Goal: Information Seeking & Learning: Learn about a topic

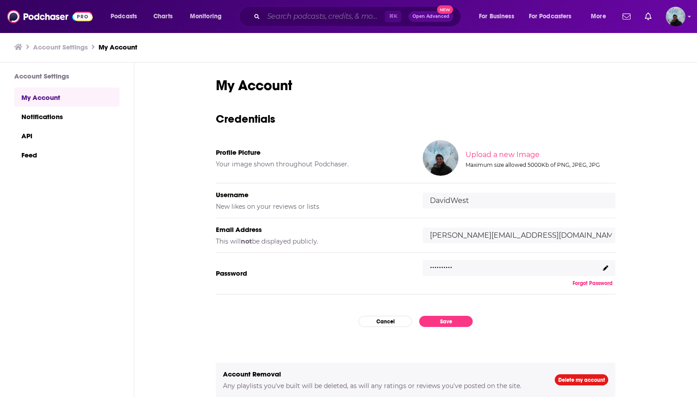
click at [317, 14] on input "Search podcasts, credits, & more..." at bounding box center [323, 16] width 121 height 14
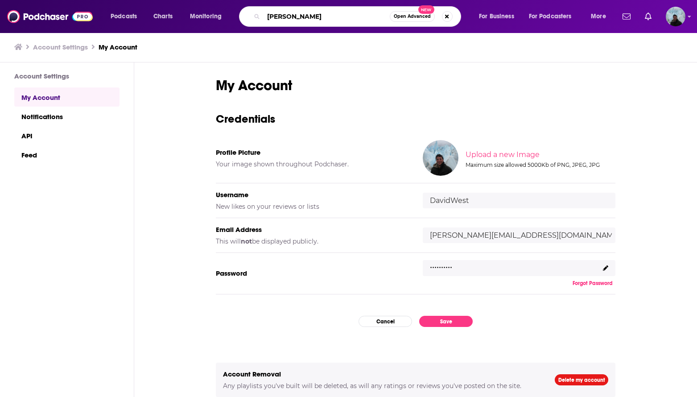
type input "[PERSON_NAME]"
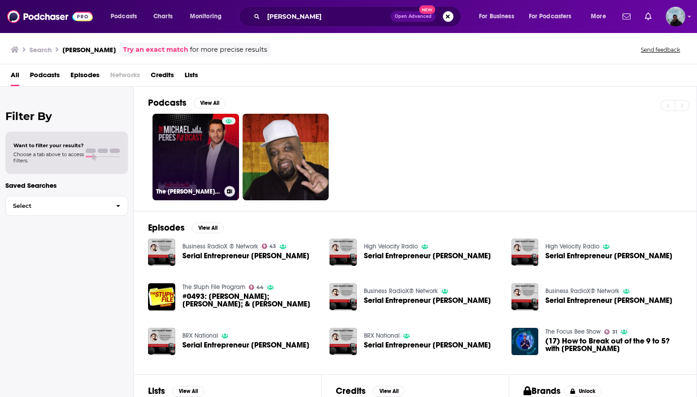
click at [193, 134] on link "The [PERSON_NAME] Podcast" at bounding box center [195, 157] width 86 height 86
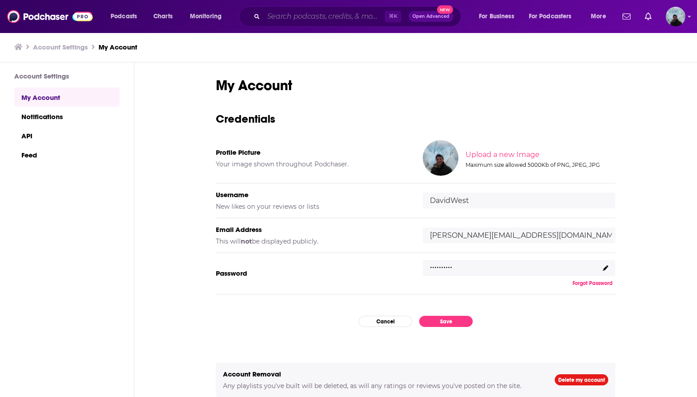
click at [305, 16] on input "Search podcasts, credits, & more..." at bounding box center [323, 16] width 121 height 14
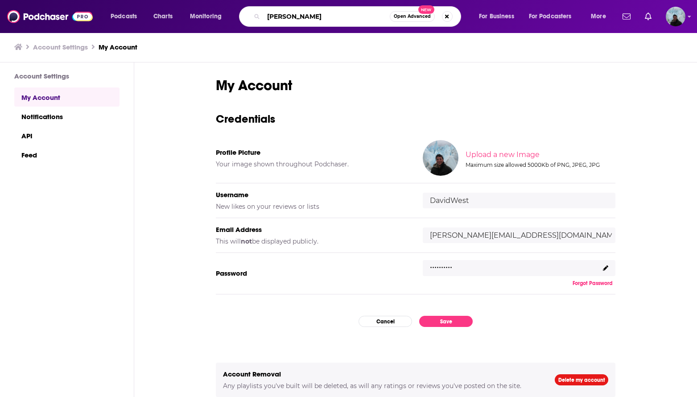
type input "mark weinstein"
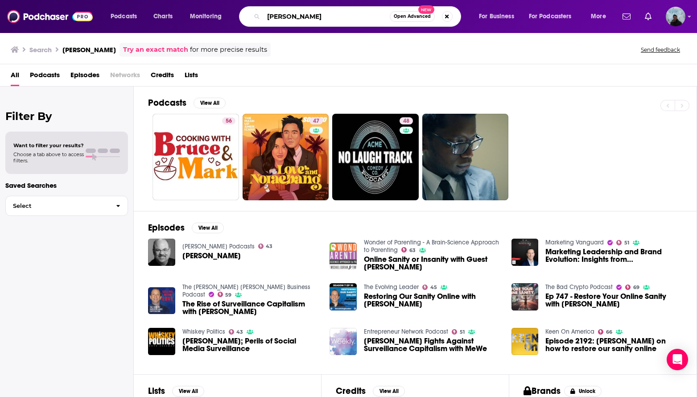
click at [329, 18] on input "mark weinstein" at bounding box center [326, 16] width 126 height 14
type input "mark weinstein marc kramer"
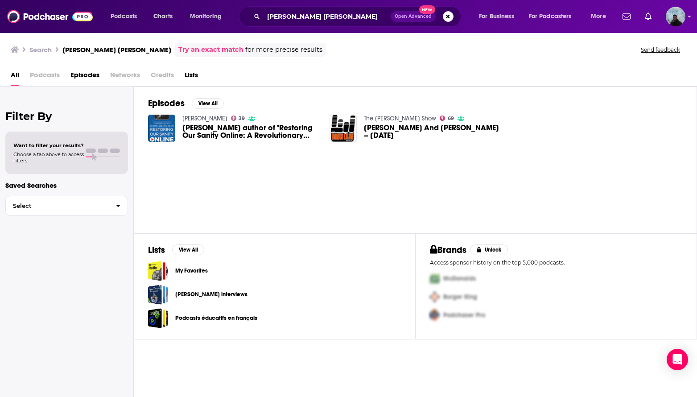
click at [262, 133] on span "Mark Weinstein author of "Restoring Our Sanity Online: A Revolutionary Social F…" at bounding box center [250, 131] width 137 height 15
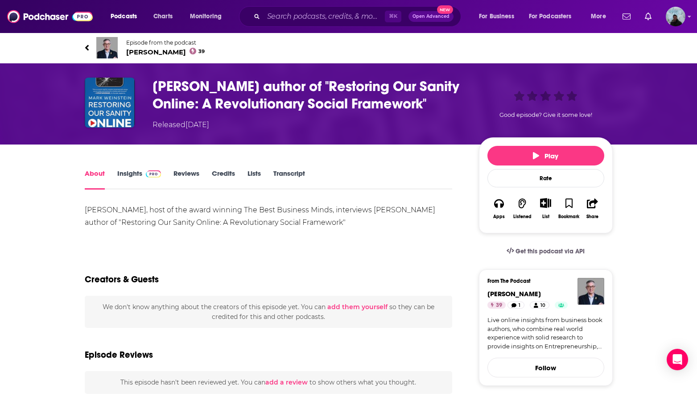
click at [282, 170] on link "Transcript" at bounding box center [289, 179] width 32 height 20
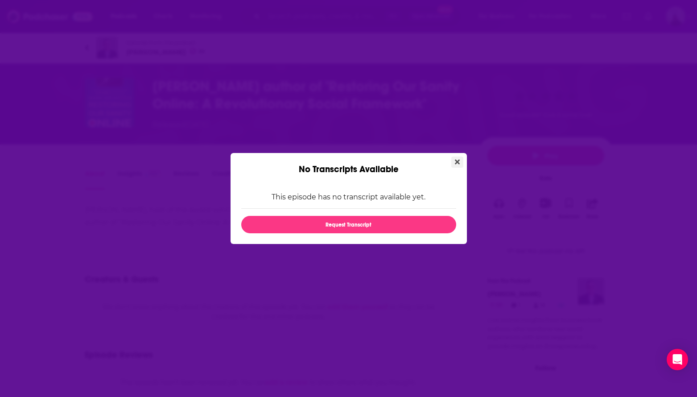
click at [459, 164] on button "Close" at bounding box center [457, 161] width 12 height 11
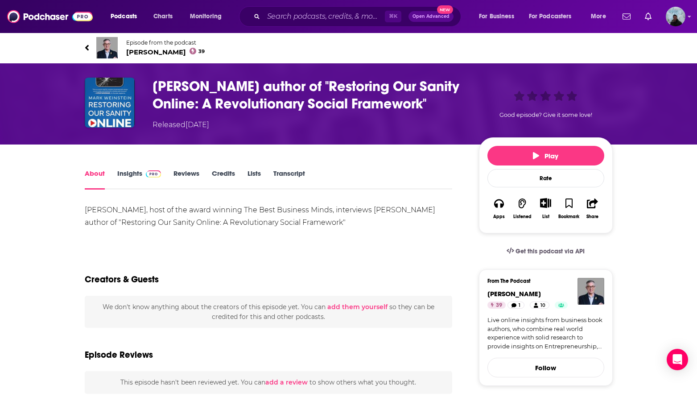
click at [125, 172] on link "Insights" at bounding box center [139, 179] width 44 height 20
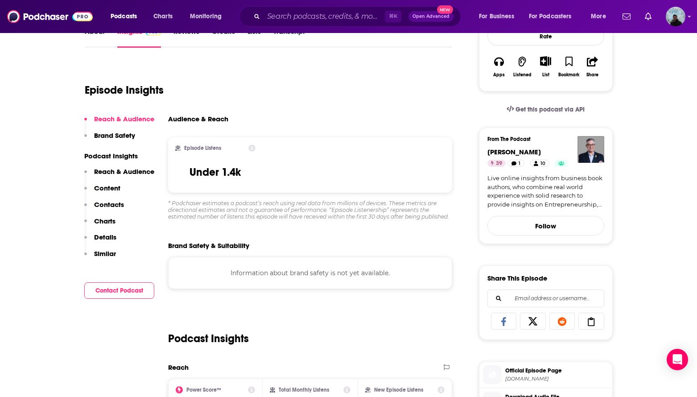
scroll to position [100, 0]
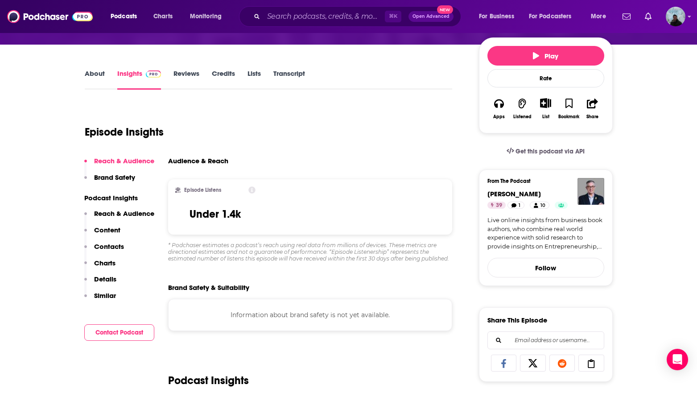
click at [97, 78] on link "About" at bounding box center [95, 79] width 20 height 20
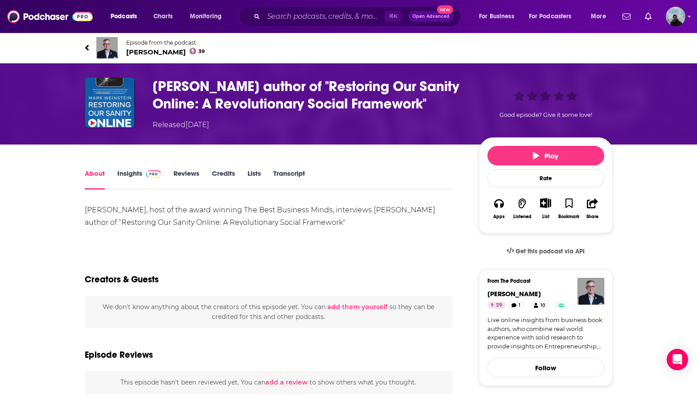
click at [192, 170] on link "Reviews" at bounding box center [186, 179] width 26 height 20
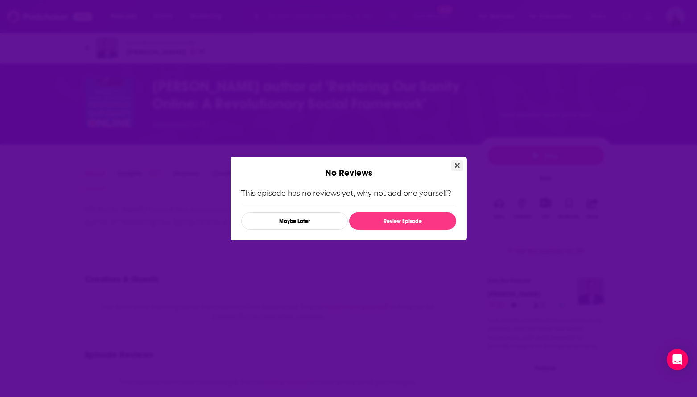
click at [451, 161] on button "Close" at bounding box center [457, 165] width 12 height 11
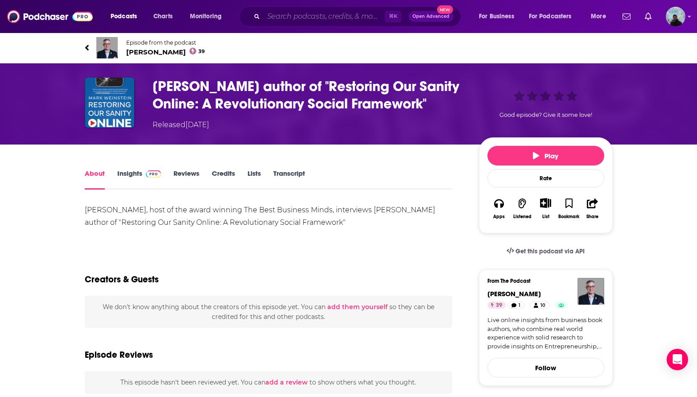
click at [280, 21] on input "Search podcasts, credits, & more..." at bounding box center [323, 16] width 121 height 14
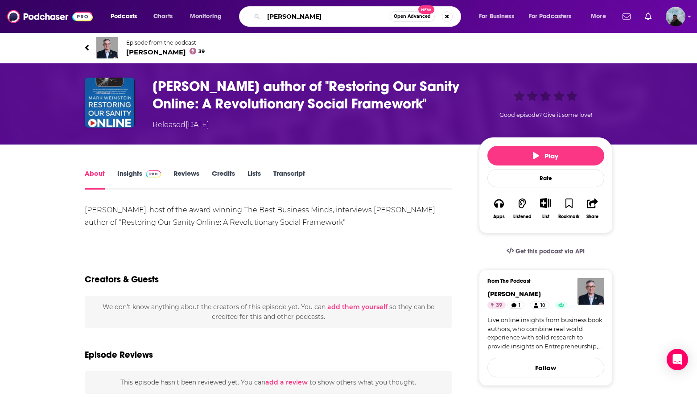
type input "joe rogan"
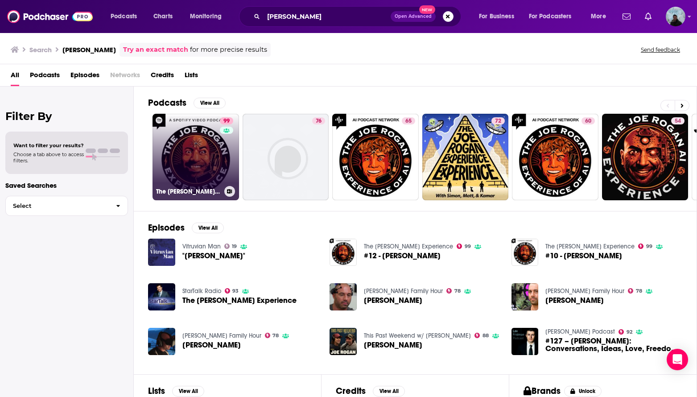
click at [191, 139] on link "99 The Joe Rogan Experience" at bounding box center [195, 157] width 86 height 86
